Goal: Task Accomplishment & Management: Manage account settings

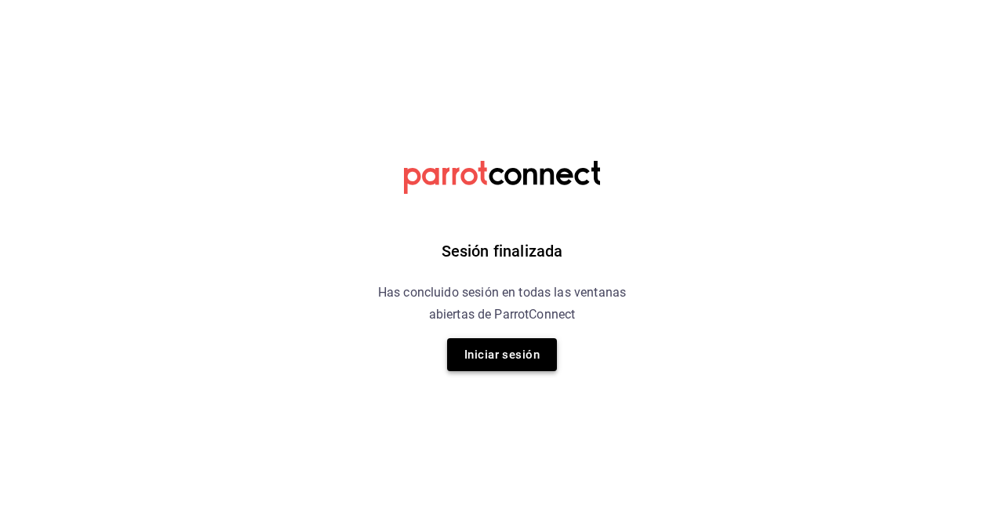
click at [511, 357] on button "Iniciar sesión" at bounding box center [502, 354] width 110 height 33
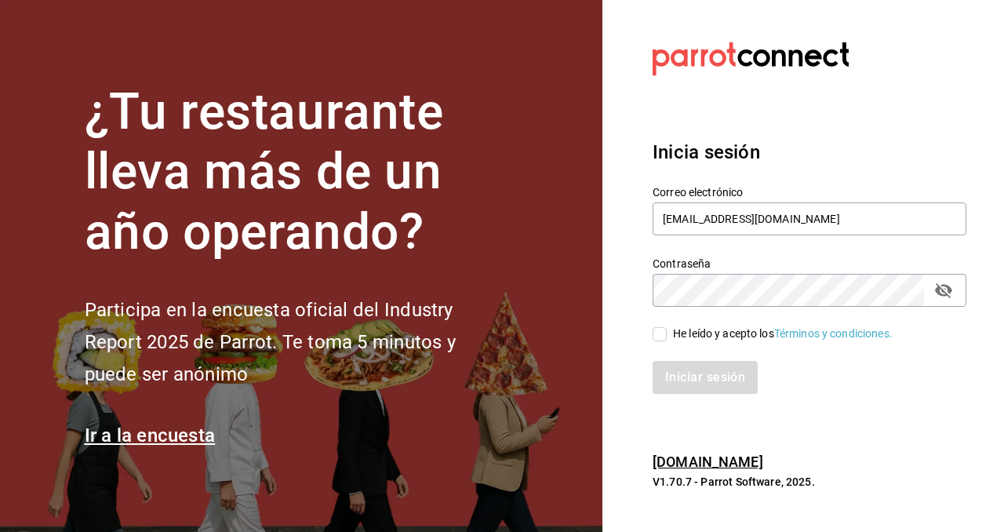
click at [655, 332] on input "He leído y acepto los Términos y condiciones." at bounding box center [659, 334] width 14 height 14
checkbox input "true"
click at [712, 382] on button "Iniciar sesión" at bounding box center [705, 377] width 107 height 33
